Goal: Task Accomplishment & Management: Manage account settings

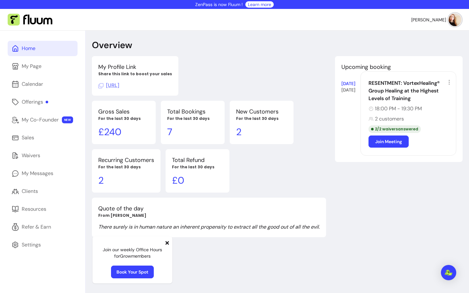
click at [165, 244] on icon at bounding box center [167, 243] width 5 height 5
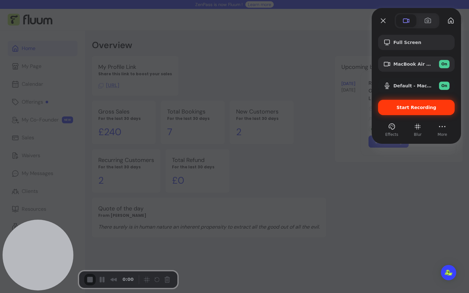
click at [423, 110] on div "Start Recording" at bounding box center [416, 107] width 77 height 15
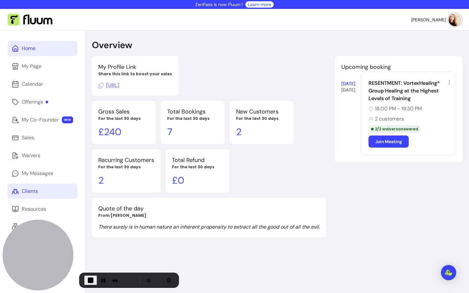
scroll to position [10, 0]
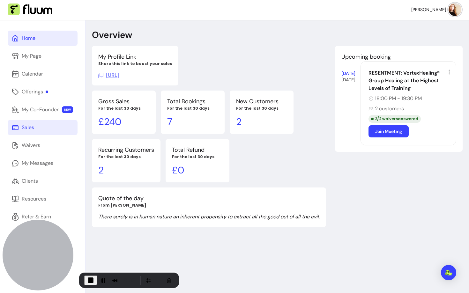
click at [57, 134] on link "Sales" at bounding box center [43, 127] width 70 height 15
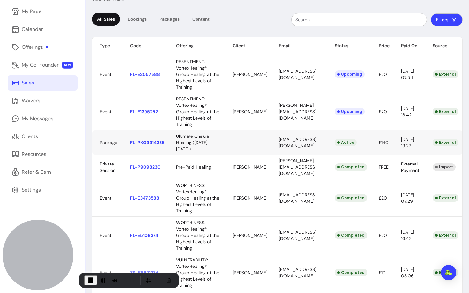
scroll to position [0, 1]
click at [193, 156] on body "ZenPass is now Fluum ! Learn more [PERSON_NAME] Home My Page Calendar Offerings…" at bounding box center [234, 146] width 469 height 293
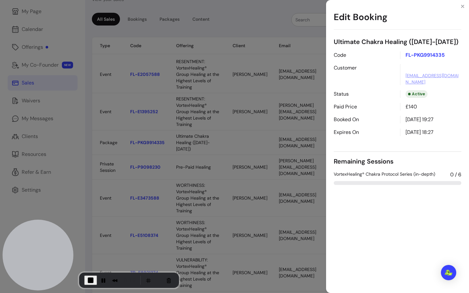
click at [347, 175] on span "VortexHealing® Chakra Protocol Series (in-depth)" at bounding box center [385, 175] width 102 height 8
click at [40, 53] on div "Edit Booking Ultimate Chakra Healing ([DATE]-[DATE]) Code FL-PKG9914335 Custome…" at bounding box center [234, 146] width 469 height 293
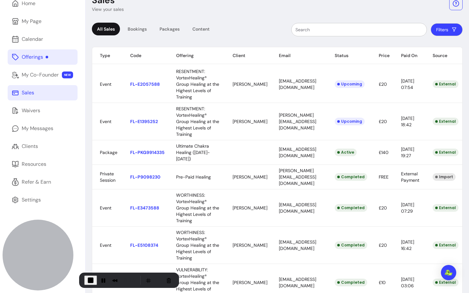
click at [38, 53] on div "Offerings" at bounding box center [35, 57] width 27 height 8
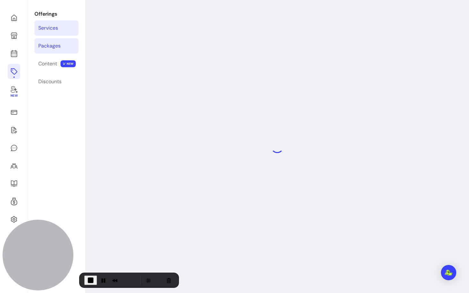
click at [50, 46] on div "Packages" at bounding box center [49, 46] width 22 height 8
click at [59, 45] on div "Packages" at bounding box center [49, 46] width 22 height 8
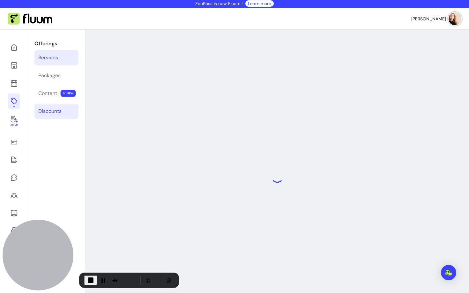
scroll to position [0, 0]
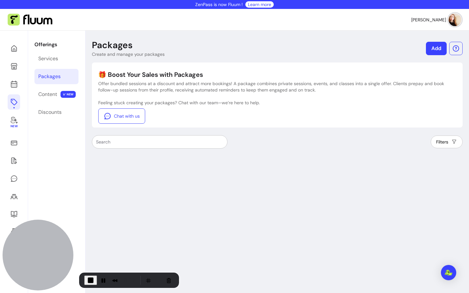
click at [54, 75] on div "Packages" at bounding box center [49, 77] width 22 height 8
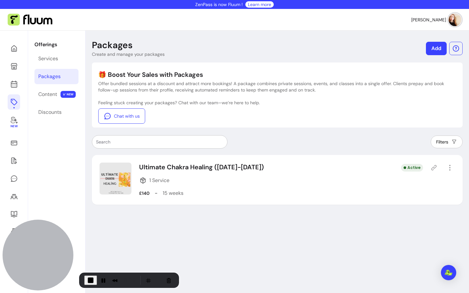
click at [453, 168] on icon "button" at bounding box center [450, 168] width 8 height 8
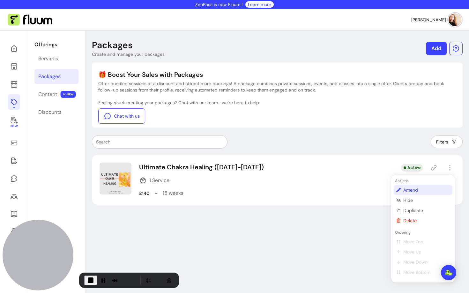
click at [409, 190] on span "Amend" at bounding box center [427, 190] width 47 height 6
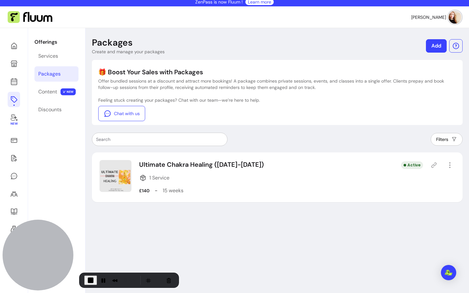
scroll to position [2, 0]
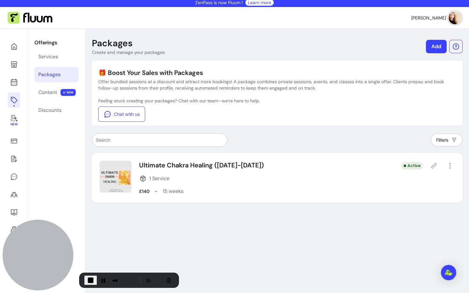
select select "***"
select select "*****"
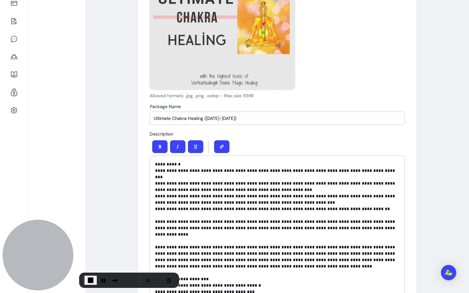
scroll to position [86, 0]
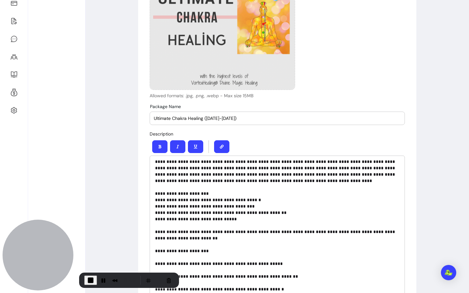
type input "**********"
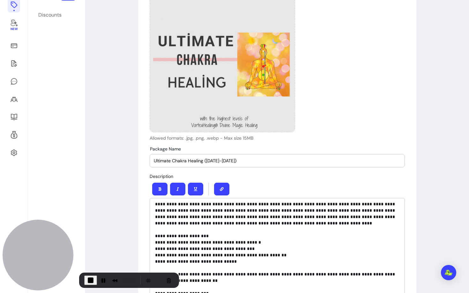
scroll to position [0, 0]
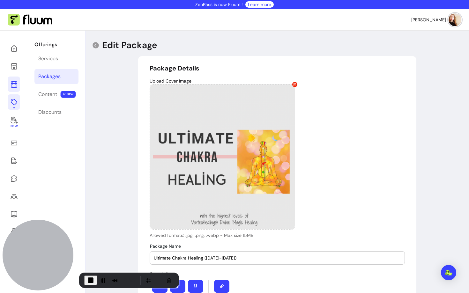
click at [15, 86] on icon at bounding box center [14, 58] width 108 height 91
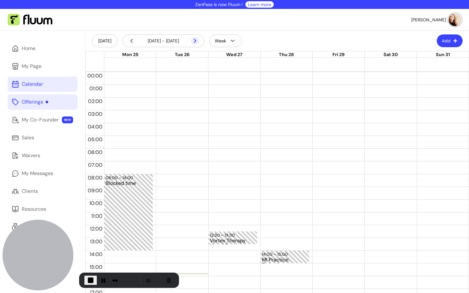
click at [193, 42] on icon at bounding box center [195, 41] width 8 height 8
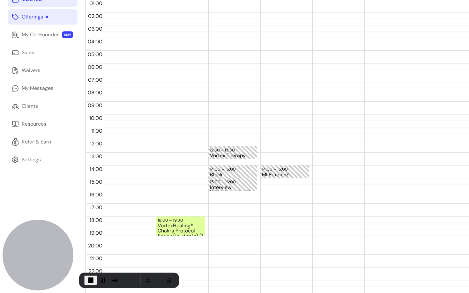
scroll to position [83, 0]
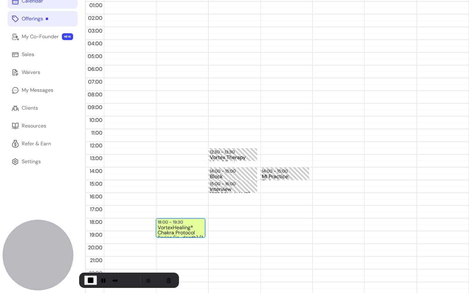
click at [175, 225] on div "VortexHealing® Chakra Protocol Series (in-depth) (1 / 25)" at bounding box center [181, 231] width 46 height 12
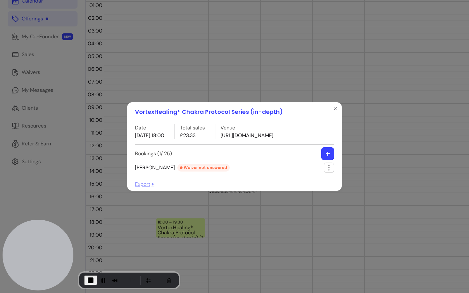
click at [151, 169] on span "[PERSON_NAME] not answered" at bounding box center [182, 168] width 95 height 8
click at [337, 107] on icon "Close" at bounding box center [335, 108] width 5 height 5
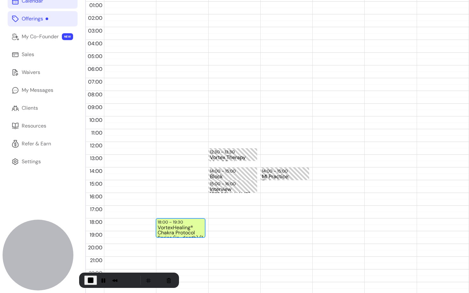
scroll to position [0, 0]
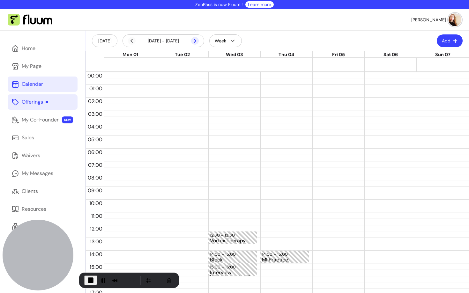
click at [195, 42] on icon at bounding box center [161, 49] width 108 height 91
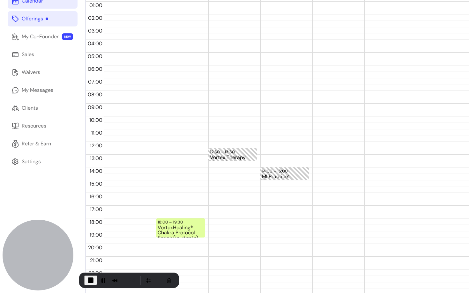
scroll to position [84, 0]
click at [181, 212] on div "18:00 – 19:30 VortexHealing® Chakra Protocol Series (in-depth)" at bounding box center [180, 141] width 49 height 307
click at [179, 226] on div "VortexHealing® Chakra Protocol Series (in-depth)" at bounding box center [181, 230] width 46 height 12
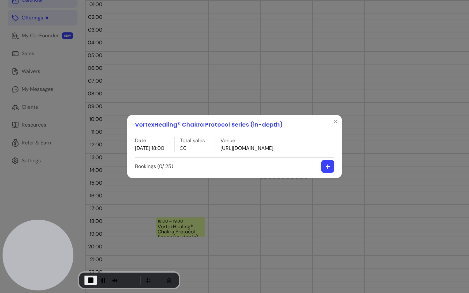
click at [325, 164] on button "button" at bounding box center [328, 166] width 13 height 13
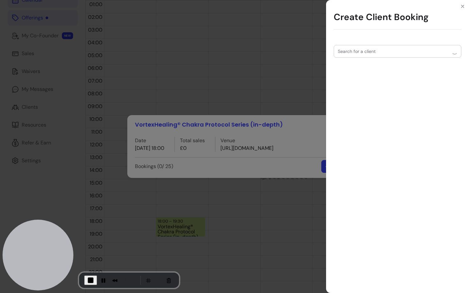
click at [353, 52] on input "Search for a client" at bounding box center [394, 51] width 112 height 6
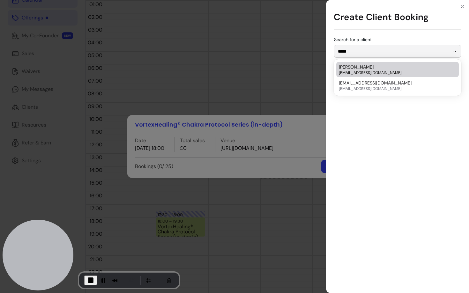
click at [355, 71] on span "[EMAIL_ADDRESS][DOMAIN_NAME]" at bounding box center [394, 72] width 111 height 5
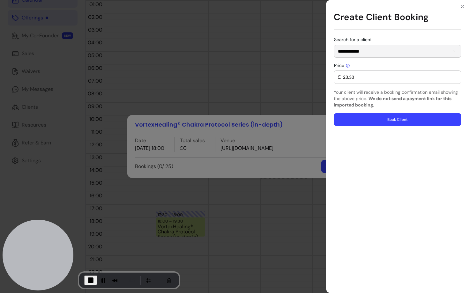
click at [351, 78] on input "23.33" at bounding box center [399, 77] width 116 height 6
click at [376, 53] on input "**********" at bounding box center [394, 51] width 112 height 6
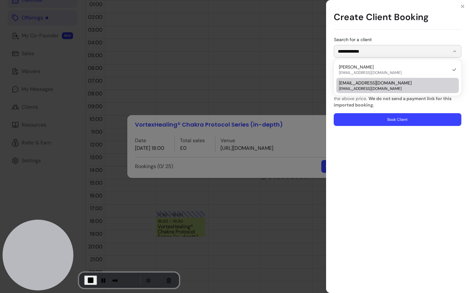
click at [366, 90] on span "[EMAIL_ADDRESS][DOMAIN_NAME]" at bounding box center [394, 88] width 111 height 5
type input "**********"
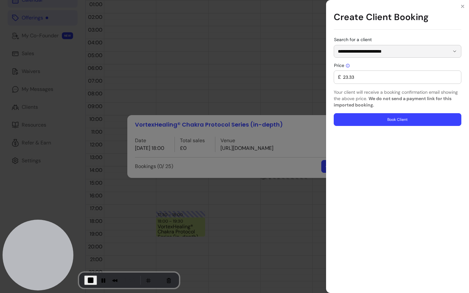
type input "0"
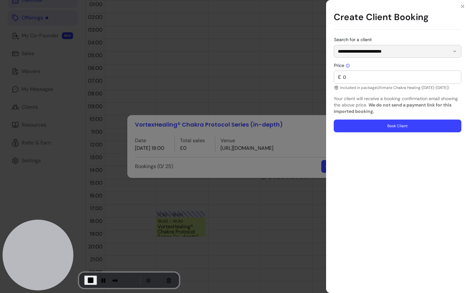
click at [372, 128] on button "Book Client" at bounding box center [398, 126] width 128 height 13
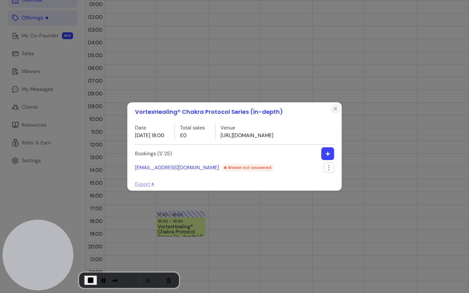
click at [337, 110] on icon "Close" at bounding box center [335, 108] width 5 height 5
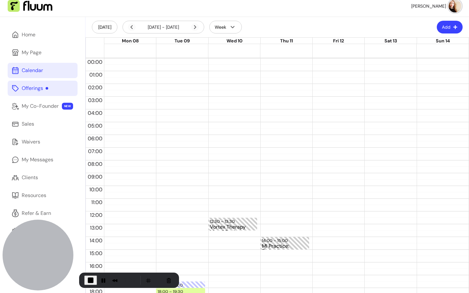
scroll to position [13, 0]
click at [196, 28] on icon at bounding box center [195, 28] width 8 height 8
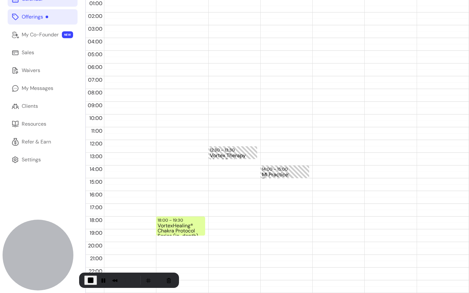
scroll to position [85, 0]
click at [175, 224] on div "VortexHealing® Chakra Protocol Series (in-depth)" at bounding box center [181, 230] width 46 height 12
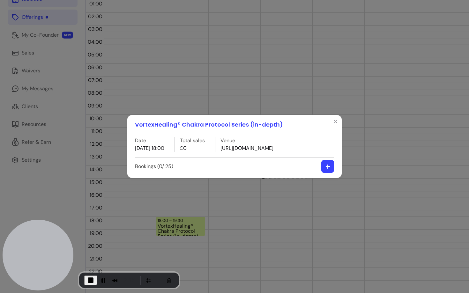
click at [329, 165] on icon "button" at bounding box center [328, 166] width 5 height 5
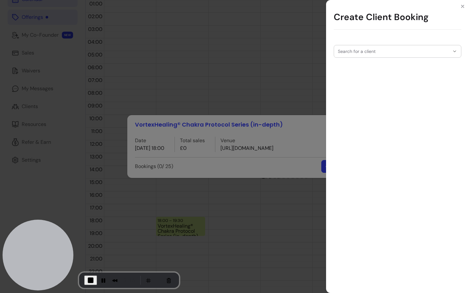
click at [366, 50] on div "Search for a client" at bounding box center [398, 51] width 128 height 13
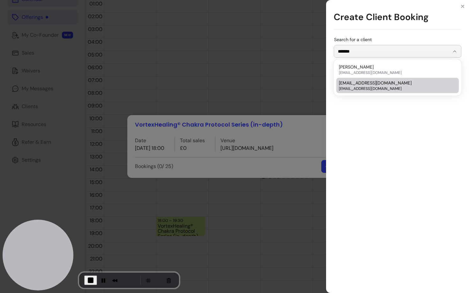
click at [362, 88] on span "[EMAIL_ADDRESS][DOMAIN_NAME]" at bounding box center [394, 88] width 111 height 5
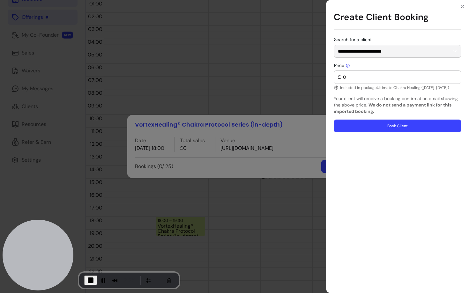
type input "**********"
drag, startPoint x: 345, startPoint y: 88, endPoint x: 394, endPoint y: 88, distance: 49.5
click at [395, 88] on p "Included in package Ultimate Chakra Healing ([DATE]-[DATE])" at bounding box center [398, 87] width 128 height 5
click at [403, 103] on b "We do not send a payment link for this imported booking." at bounding box center [393, 108] width 118 height 12
click at [380, 130] on button "Book Client" at bounding box center [398, 126] width 128 height 13
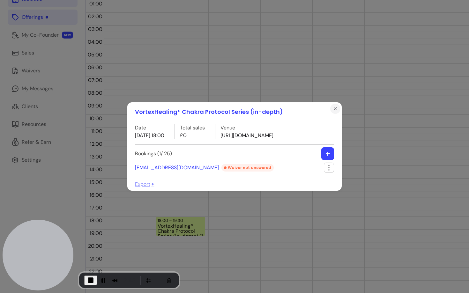
click at [335, 109] on icon "Close" at bounding box center [335, 109] width 3 height 3
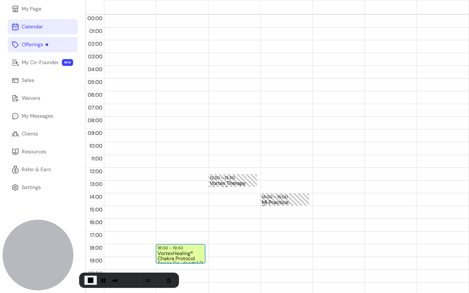
scroll to position [53, 0]
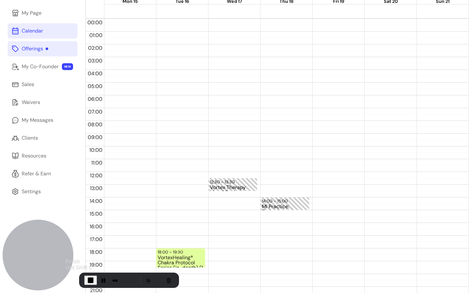
click at [88, 281] on span "End Recording" at bounding box center [91, 281] width 8 height 8
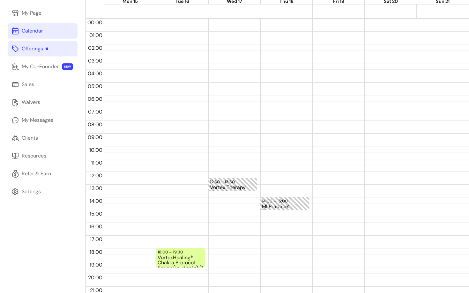
scroll to position [0, 0]
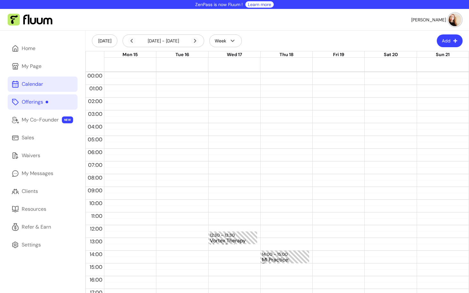
click at [198, 43] on span at bounding box center [195, 41] width 8 height 8
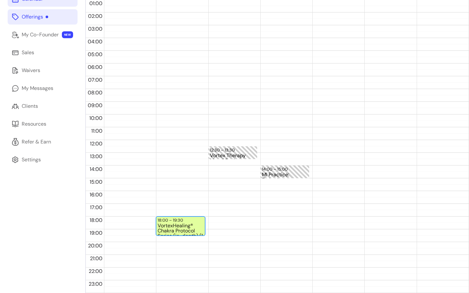
click at [181, 233] on div "VortexHealing® Chakra Protocol Series (in-depth) (1 / 25)" at bounding box center [181, 230] width 46 height 12
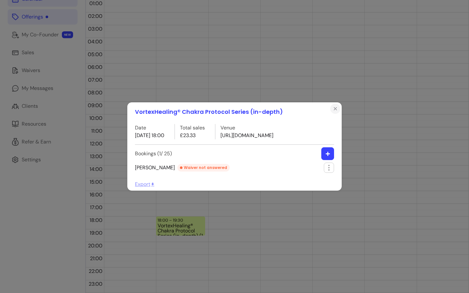
click at [337, 110] on icon "Close" at bounding box center [335, 108] width 5 height 5
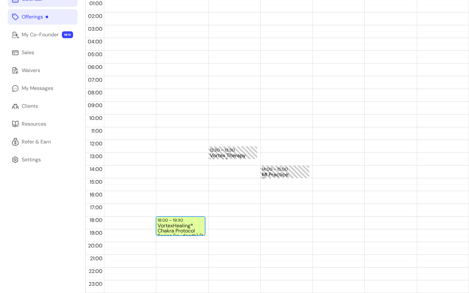
scroll to position [0, 0]
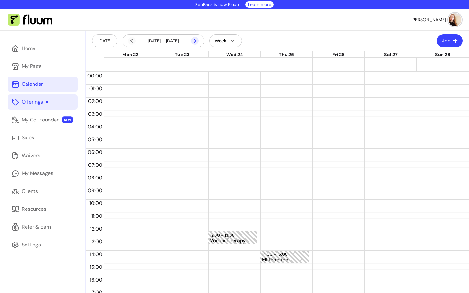
click at [199, 41] on icon at bounding box center [195, 41] width 8 height 8
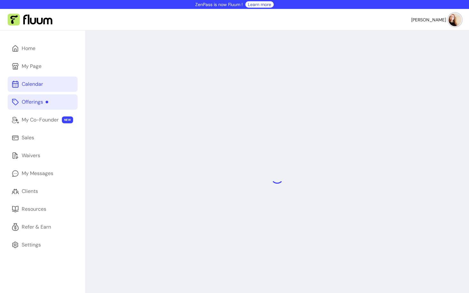
scroll to position [31, 0]
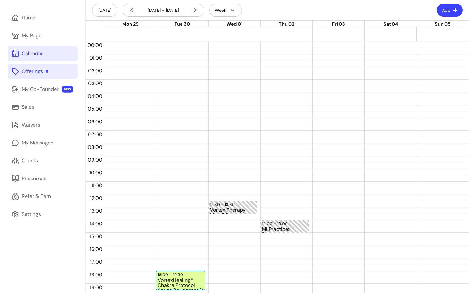
click at [179, 282] on div "VortexHealing® Chakra Protocol Series (in-depth) (1 / 25)" at bounding box center [181, 284] width 46 height 12
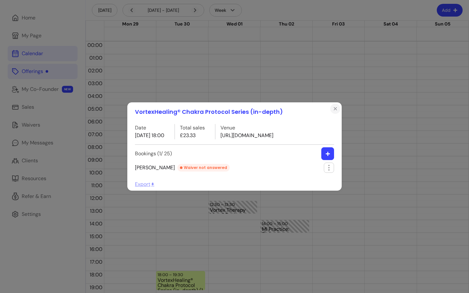
click at [336, 108] on icon "Close" at bounding box center [335, 108] width 5 height 5
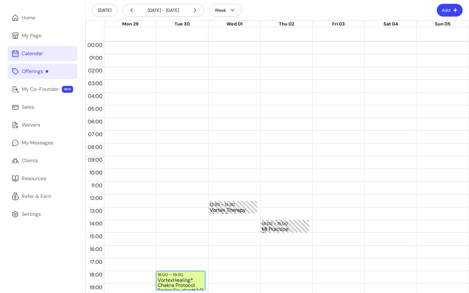
scroll to position [0, 0]
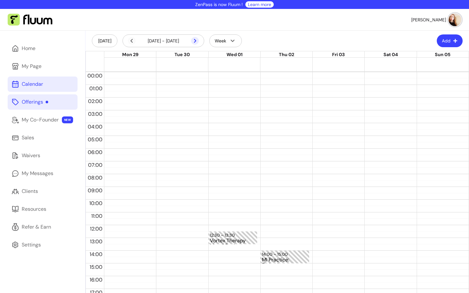
click at [196, 37] on icon at bounding box center [195, 41] width 8 height 8
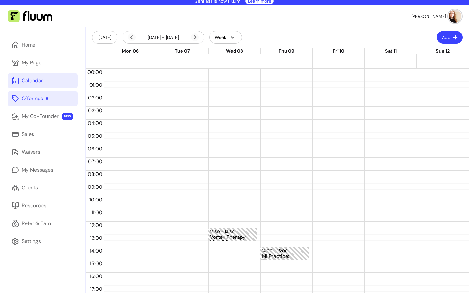
scroll to position [85, 0]
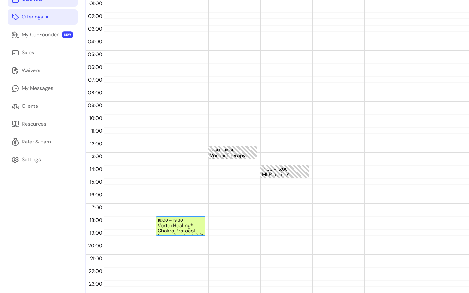
click at [183, 225] on div "VortexHealing® Chakra Protocol Series (in-depth) (1 / 25)" at bounding box center [181, 230] width 46 height 12
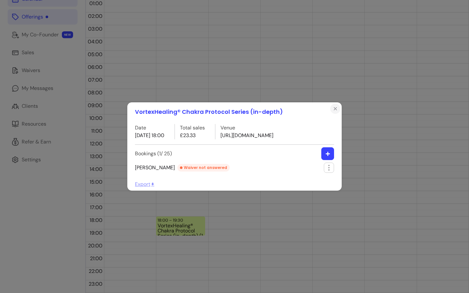
click at [337, 111] on icon "Close" at bounding box center [335, 108] width 5 height 5
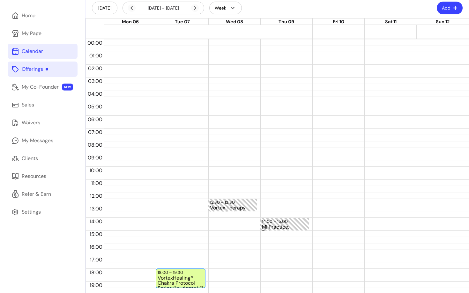
scroll to position [26, 0]
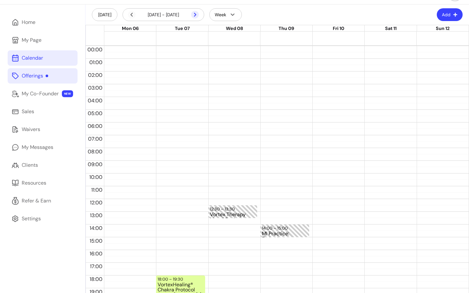
click at [195, 12] on icon at bounding box center [195, 15] width 8 height 8
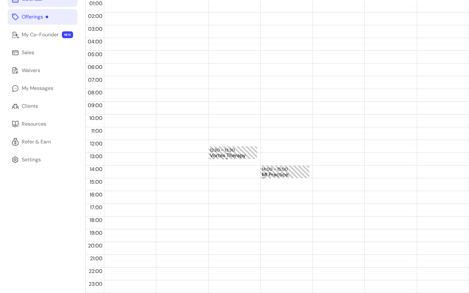
scroll to position [0, 0]
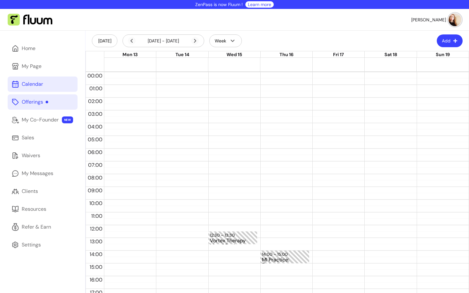
click at [457, 22] on img at bounding box center [455, 19] width 13 height 13
click at [413, 64] on li "Log Out" at bounding box center [429, 68] width 59 height 10
